Goal: Task Accomplishment & Management: Manage account settings

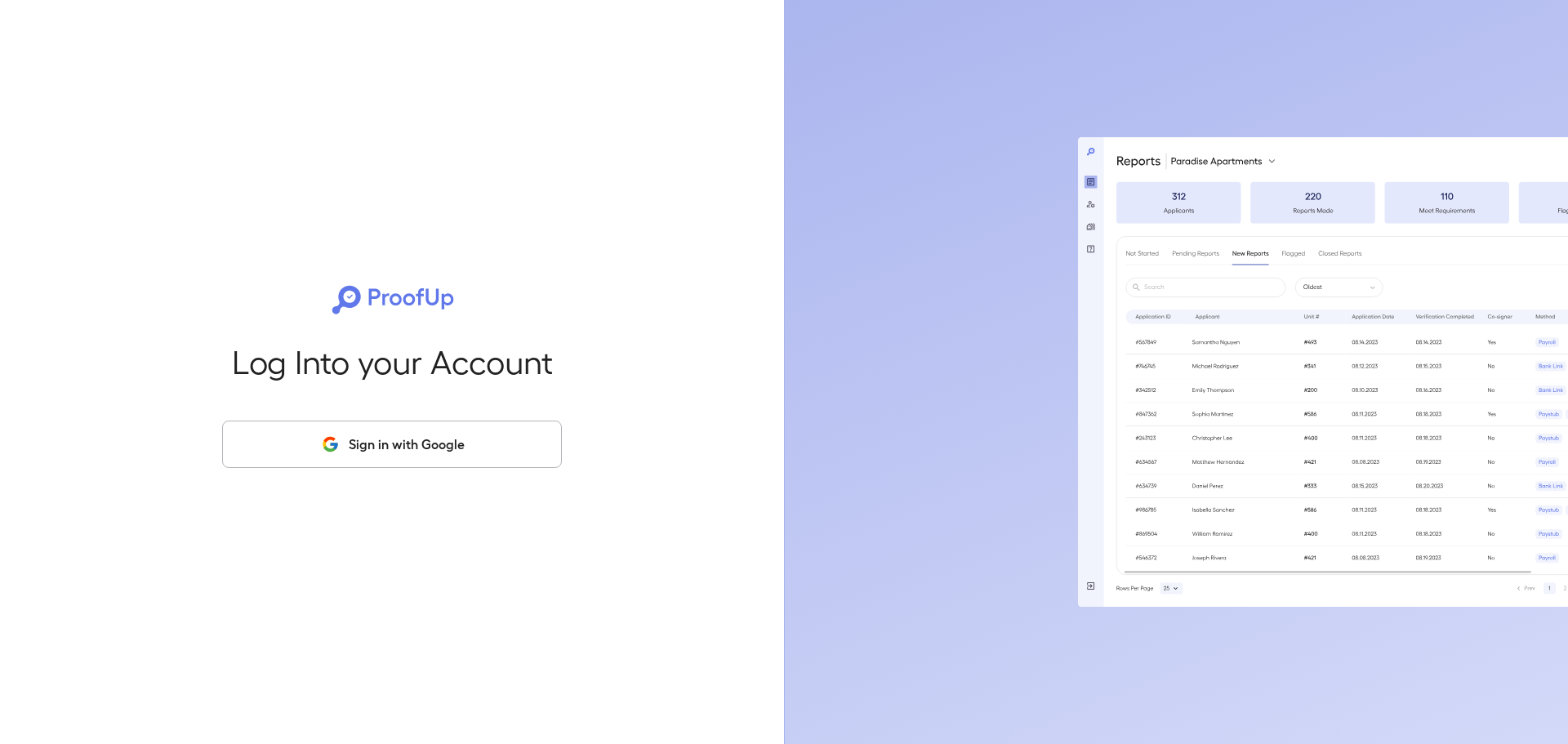
click at [495, 469] on div "Log Into your Account Sign in with Google" at bounding box center [392, 372] width 732 height 744
click at [498, 453] on button "Sign in with Google" at bounding box center [392, 444] width 339 height 47
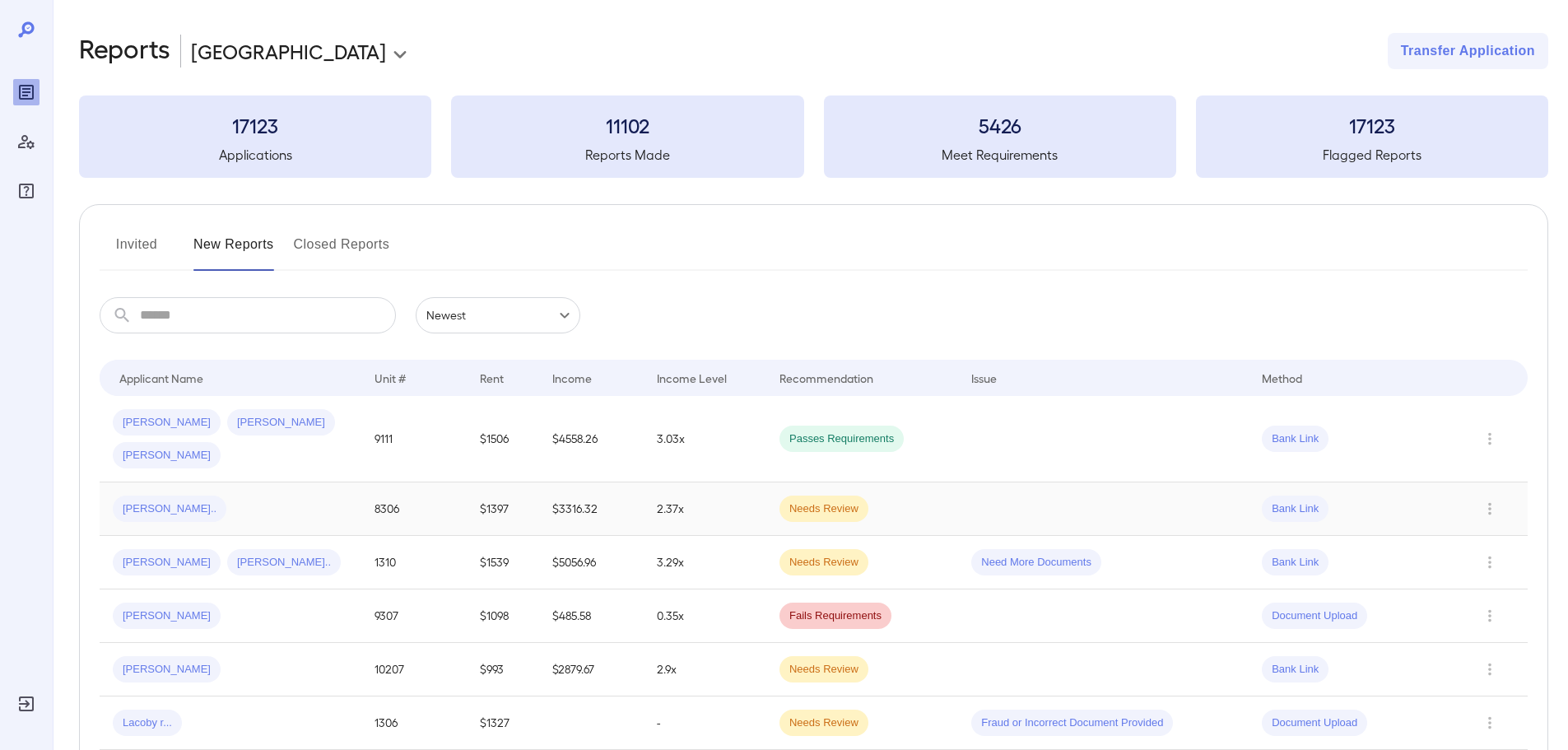
click at [187, 496] on div "[PERSON_NAME].." at bounding box center [230, 508] width 236 height 26
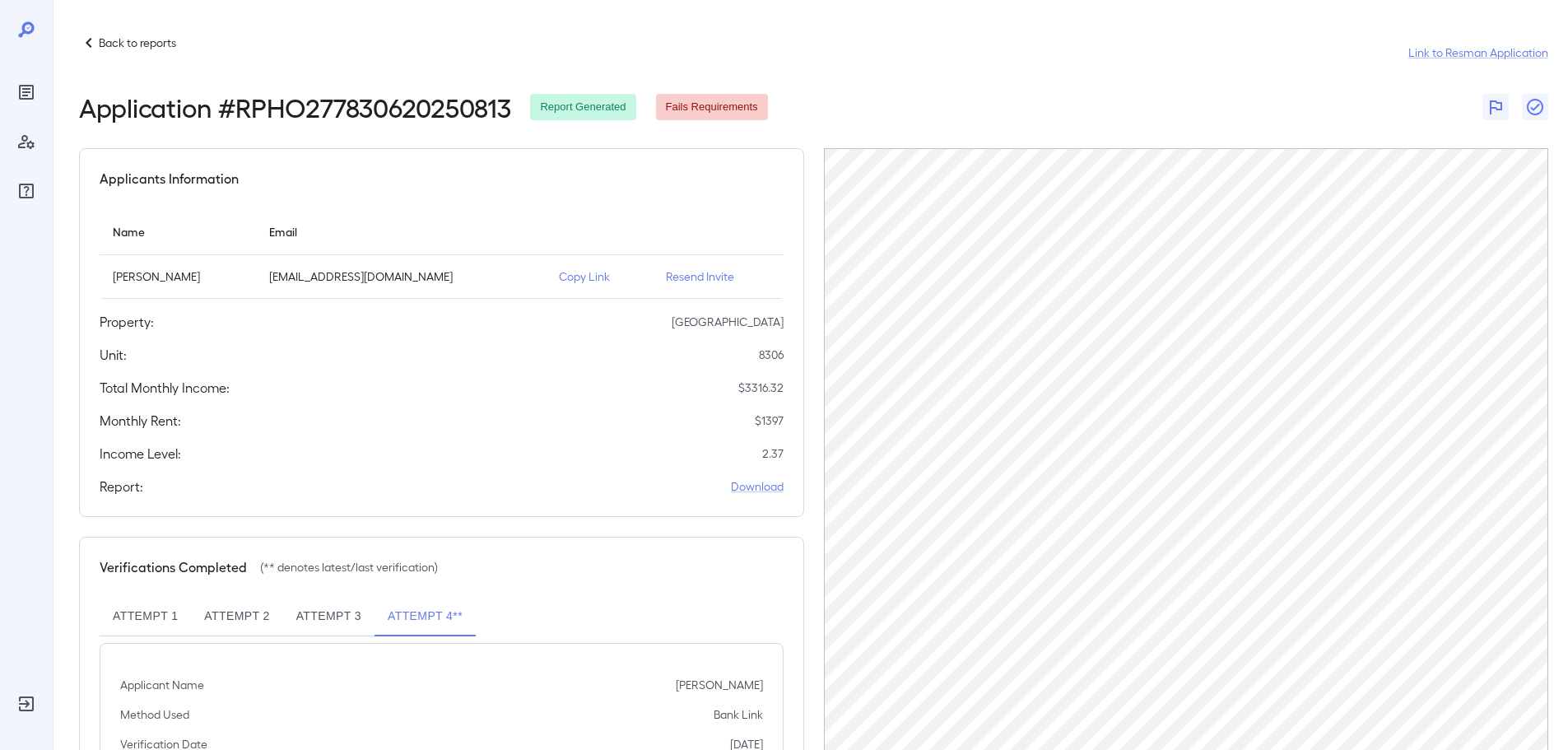
click at [100, 46] on p "Back to reports" at bounding box center [138, 43] width 78 height 16
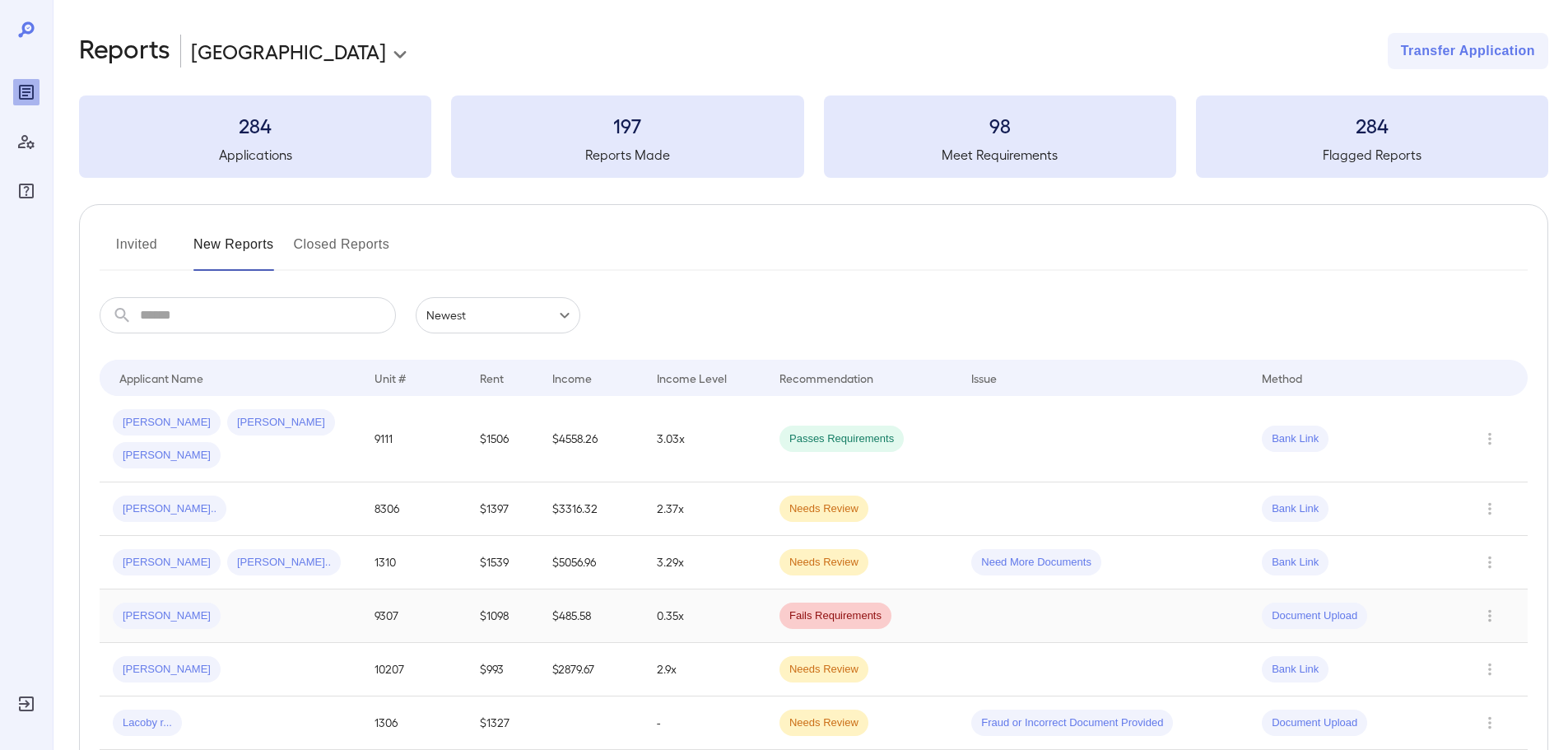
click at [321, 589] on td "[PERSON_NAME]" at bounding box center [230, 616] width 262 height 54
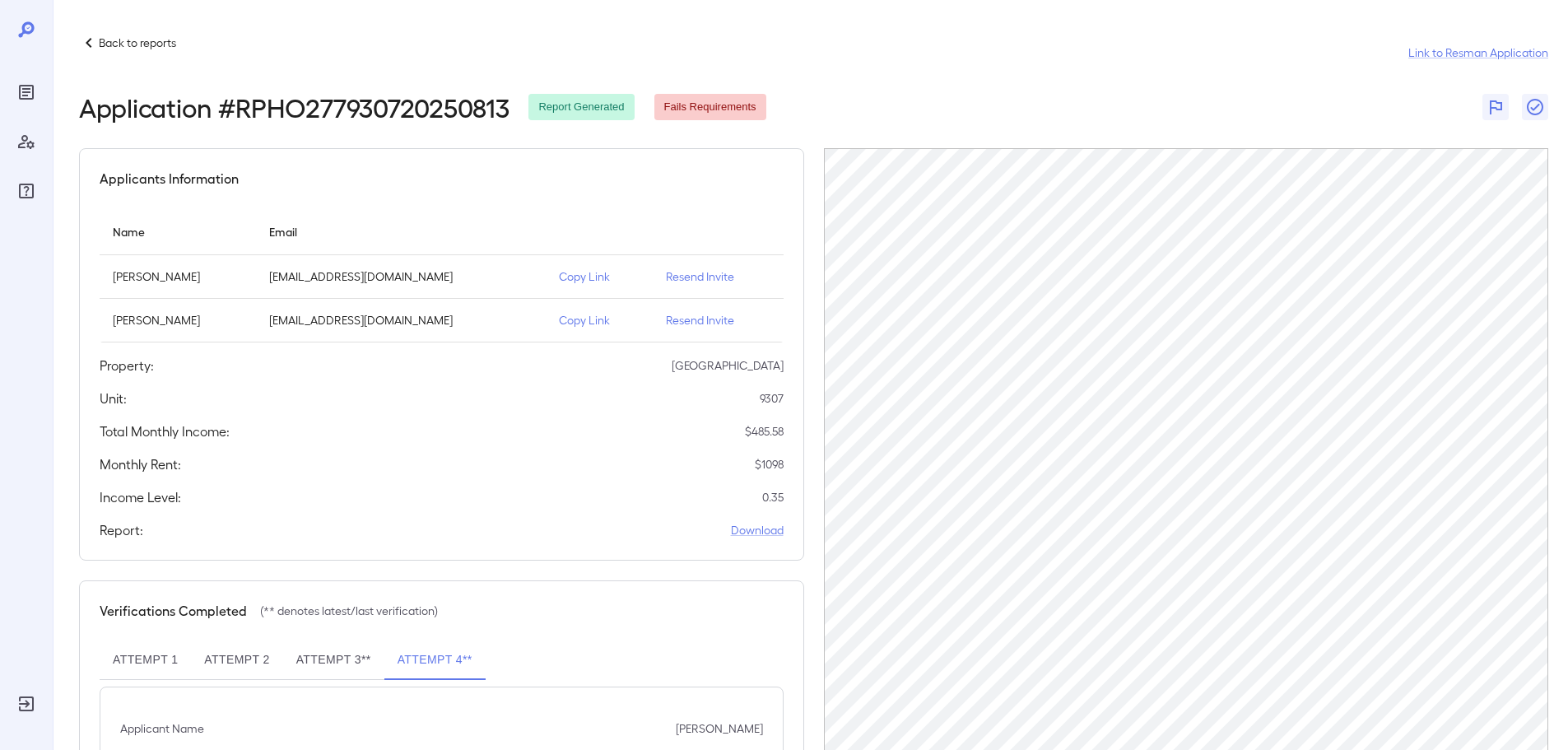
click at [671, 279] on p "Resend Invite" at bounding box center [718, 276] width 104 height 16
click at [88, 46] on icon at bounding box center [88, 43] width 20 height 20
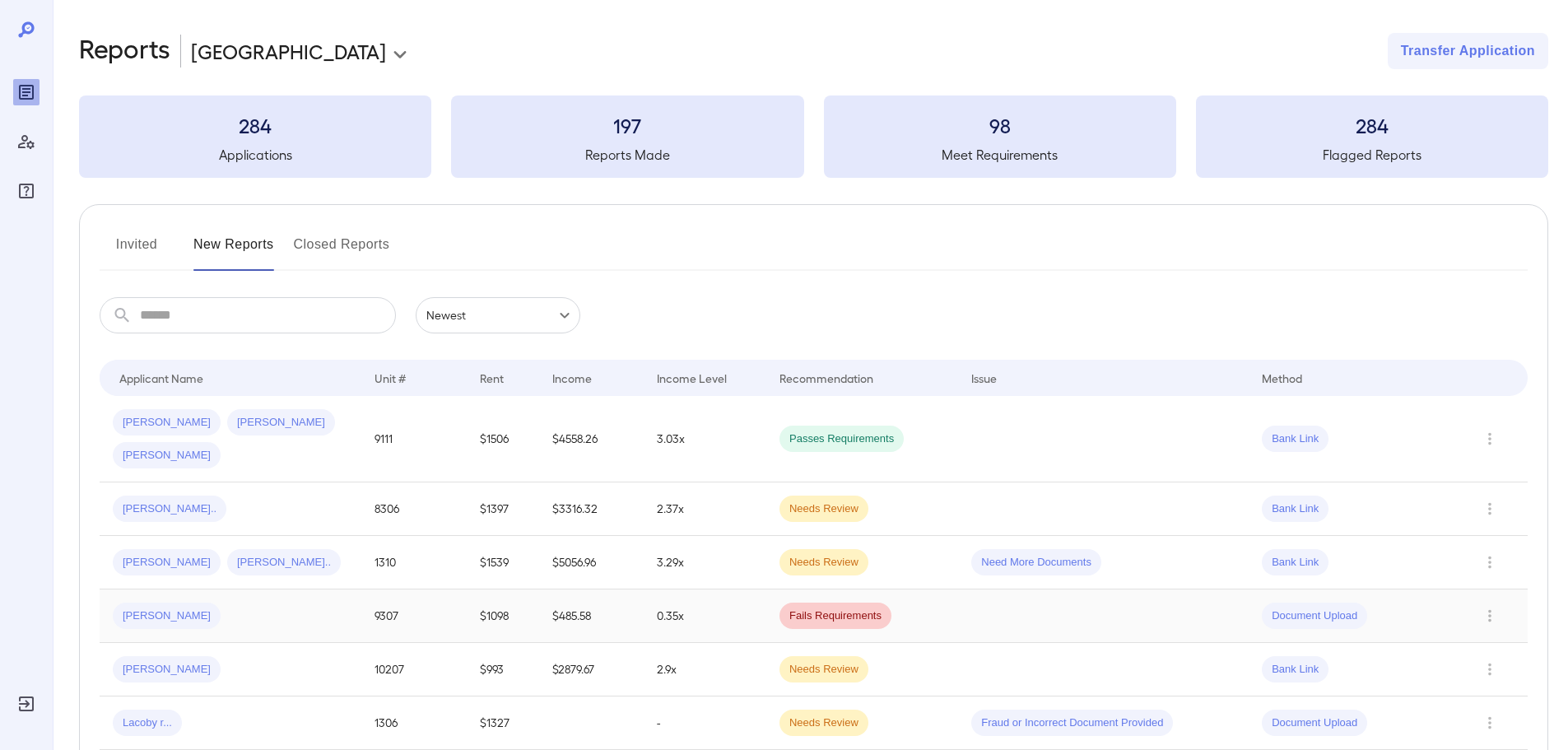
click at [200, 603] on div "[PERSON_NAME]" at bounding box center [230, 615] width 236 height 26
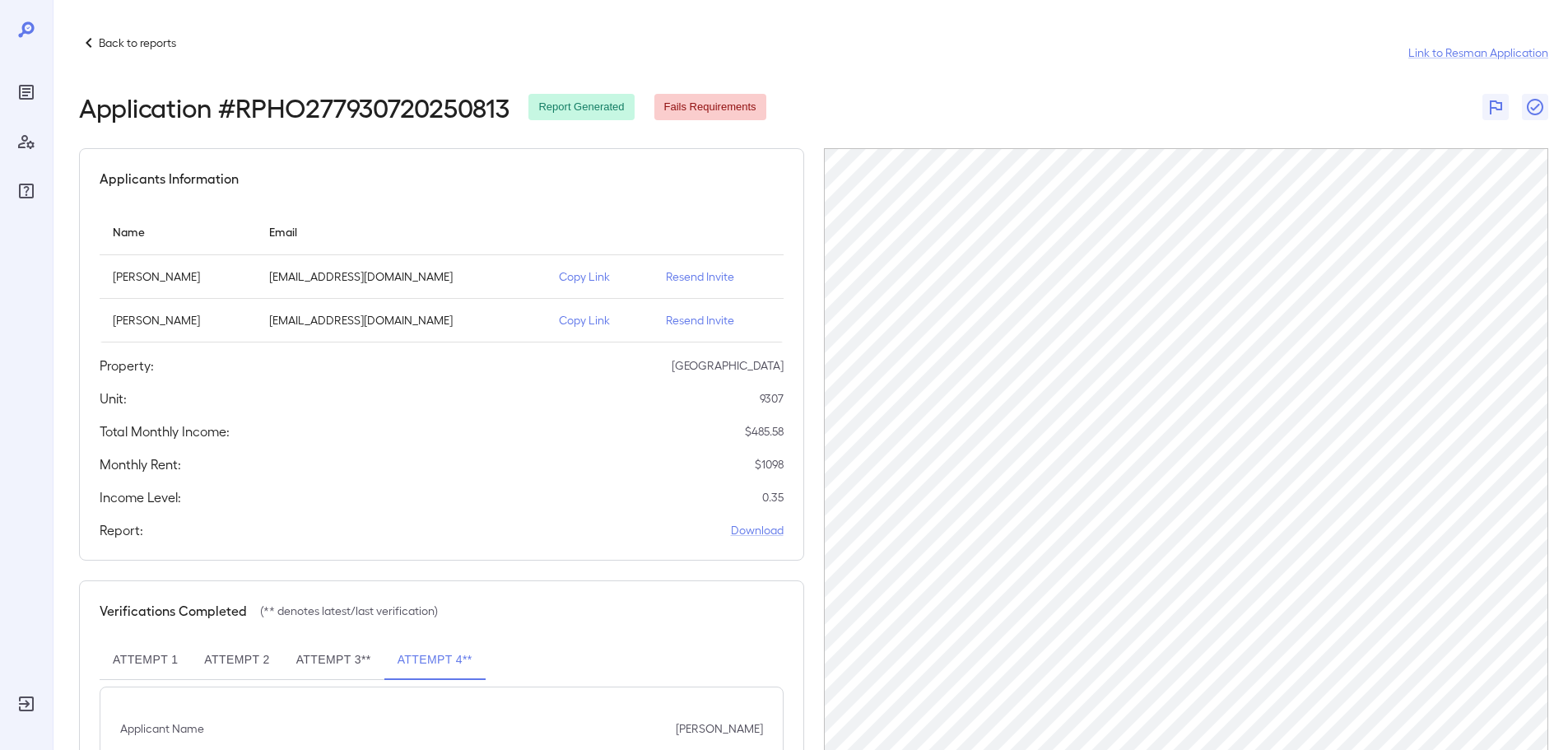
click at [91, 43] on icon at bounding box center [88, 43] width 20 height 20
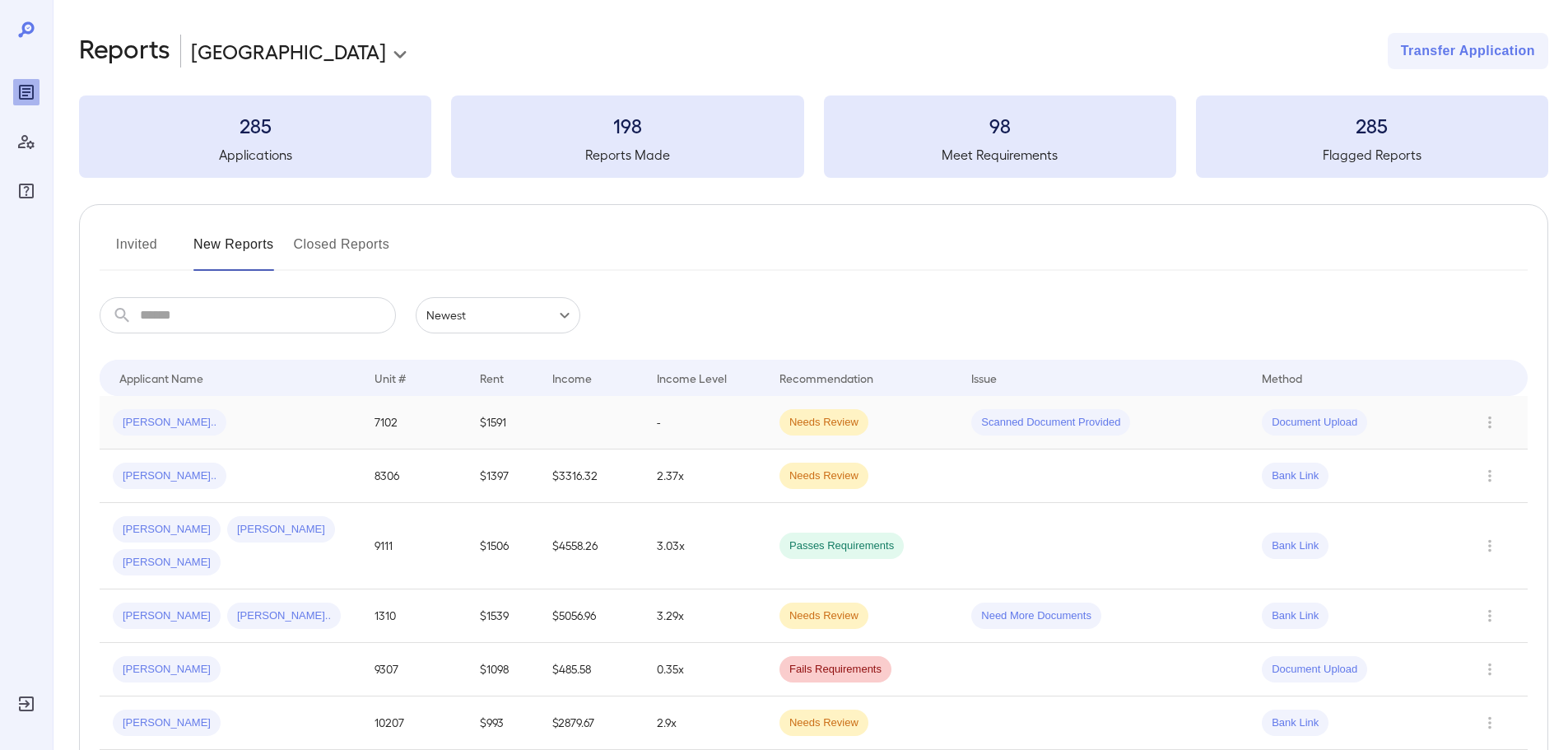
click at [209, 401] on td "[PERSON_NAME].." at bounding box center [230, 422] width 262 height 54
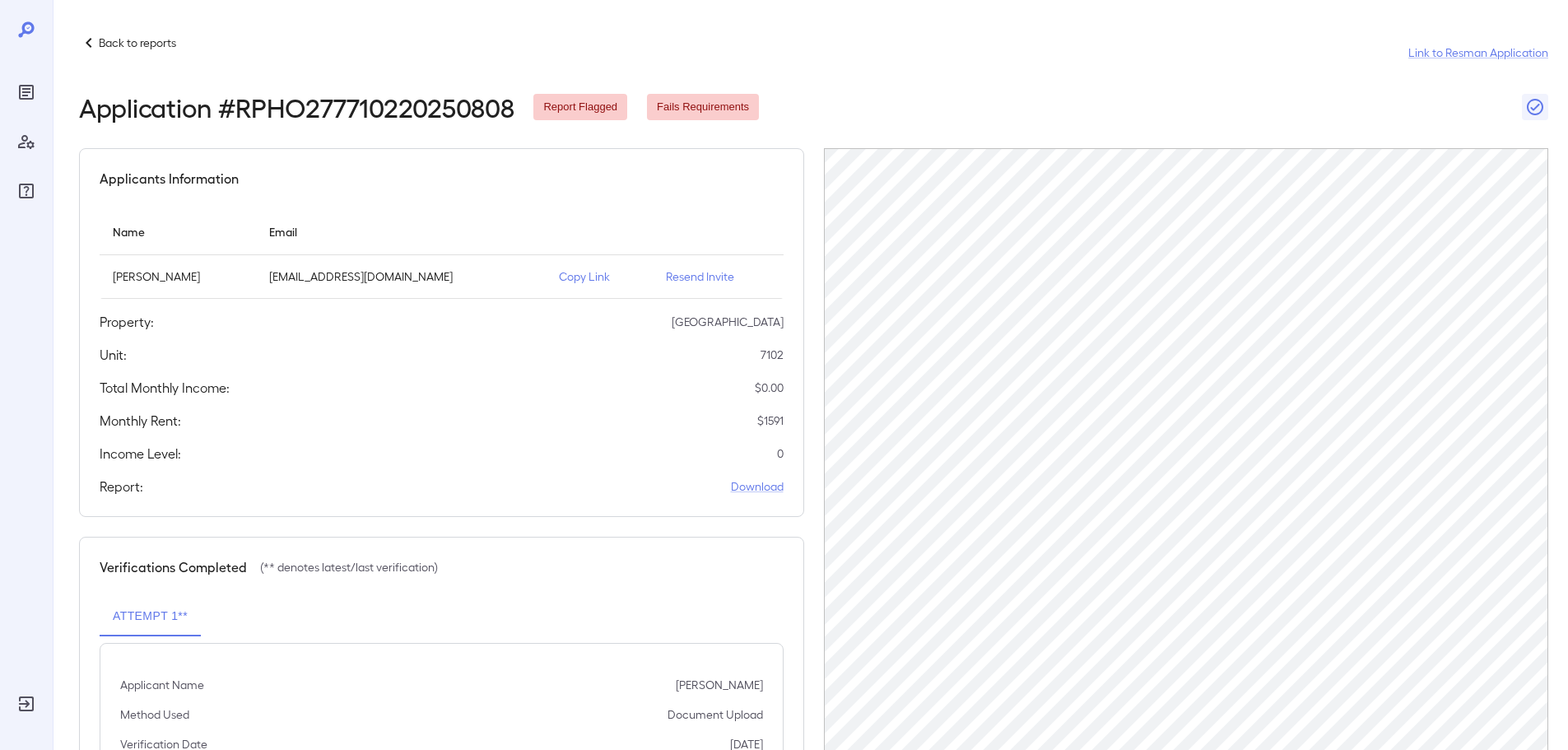
click at [559, 279] on p "Copy Link" at bounding box center [599, 276] width 80 height 16
click at [560, 268] on p "Copy Link" at bounding box center [599, 276] width 80 height 16
